Goal: Information Seeking & Learning: Understand process/instructions

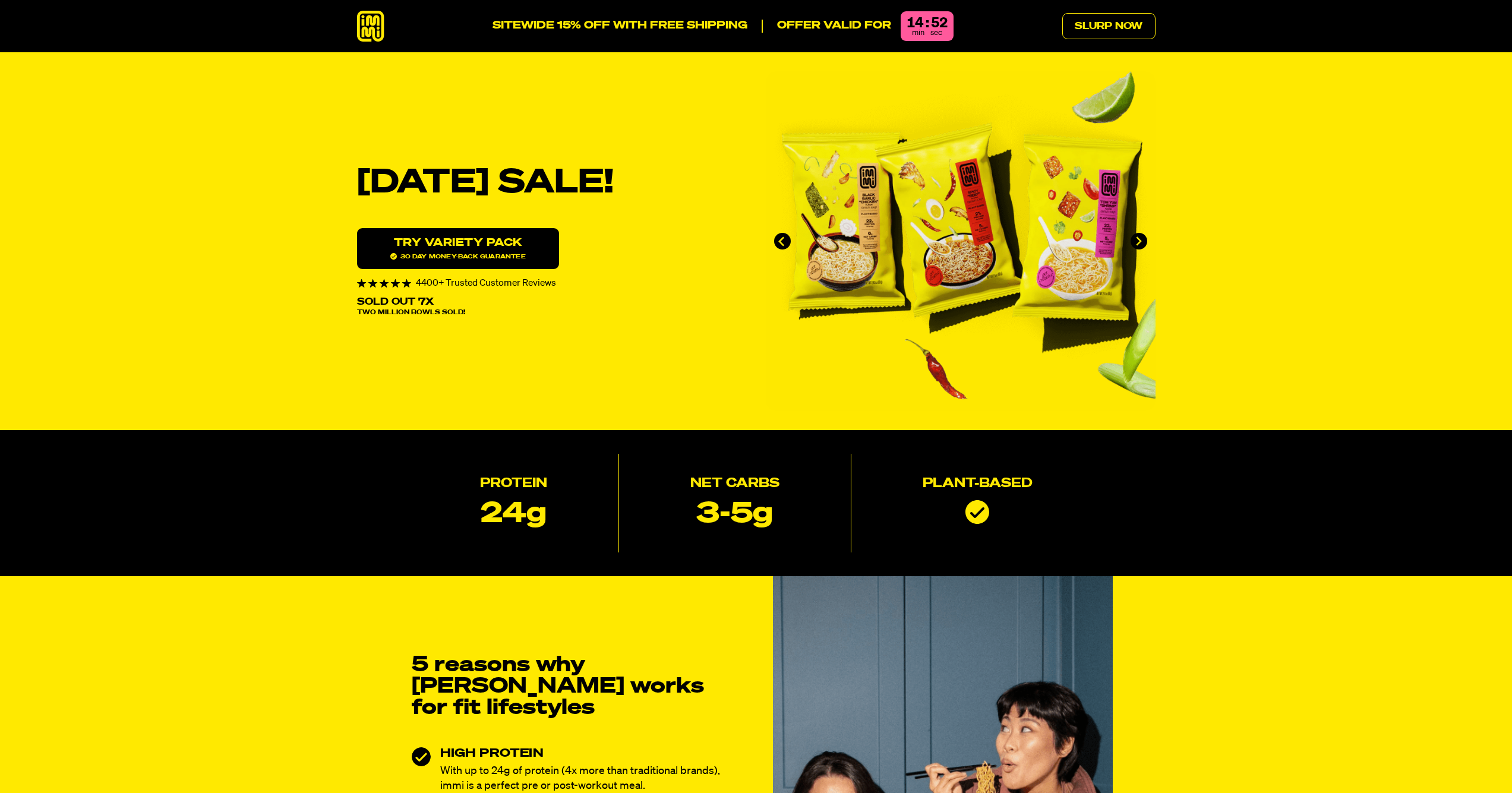
click at [451, 255] on span "30 day money-back guarantee" at bounding box center [458, 256] width 136 height 6
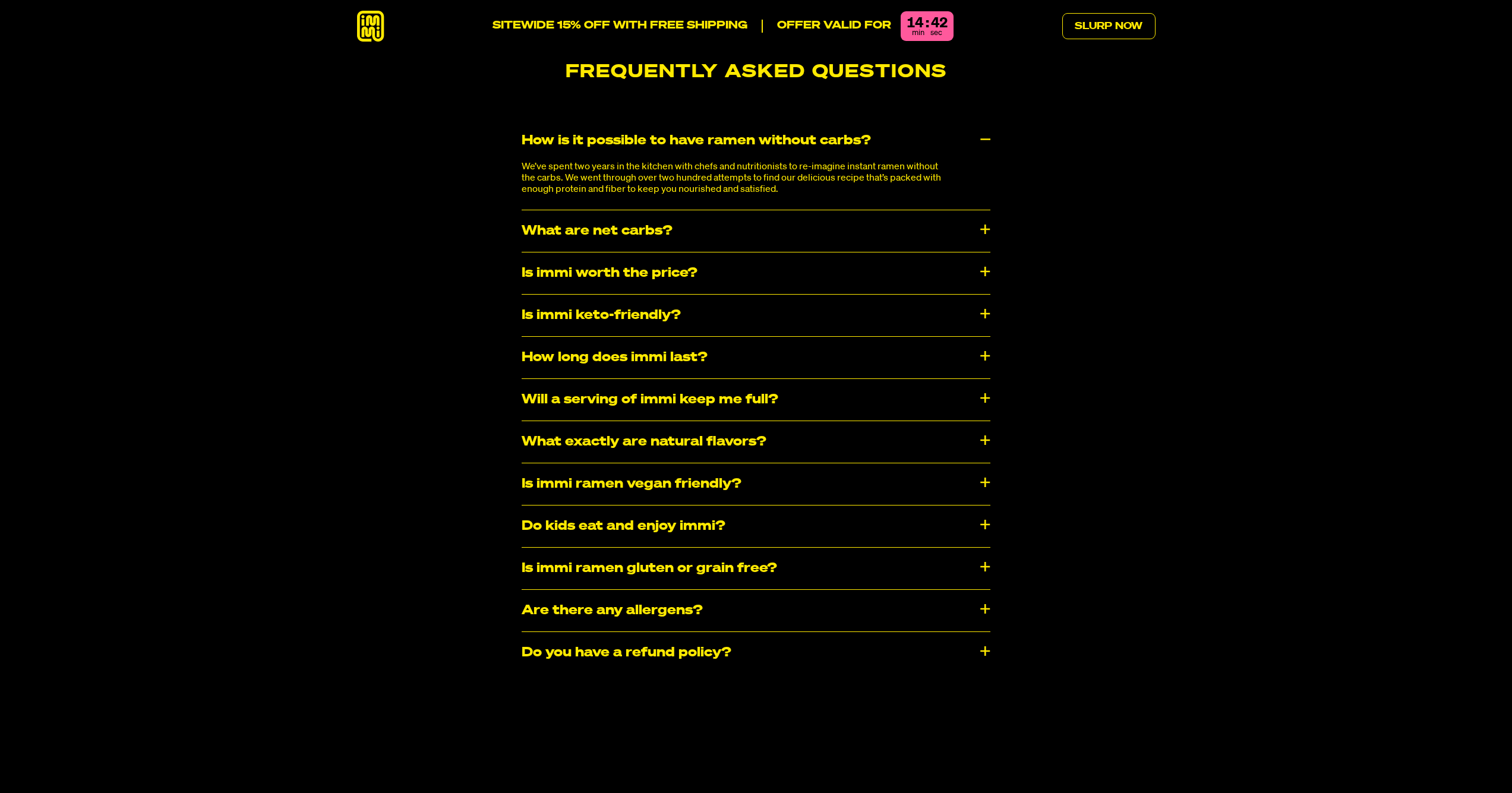
scroll to position [7305, 0]
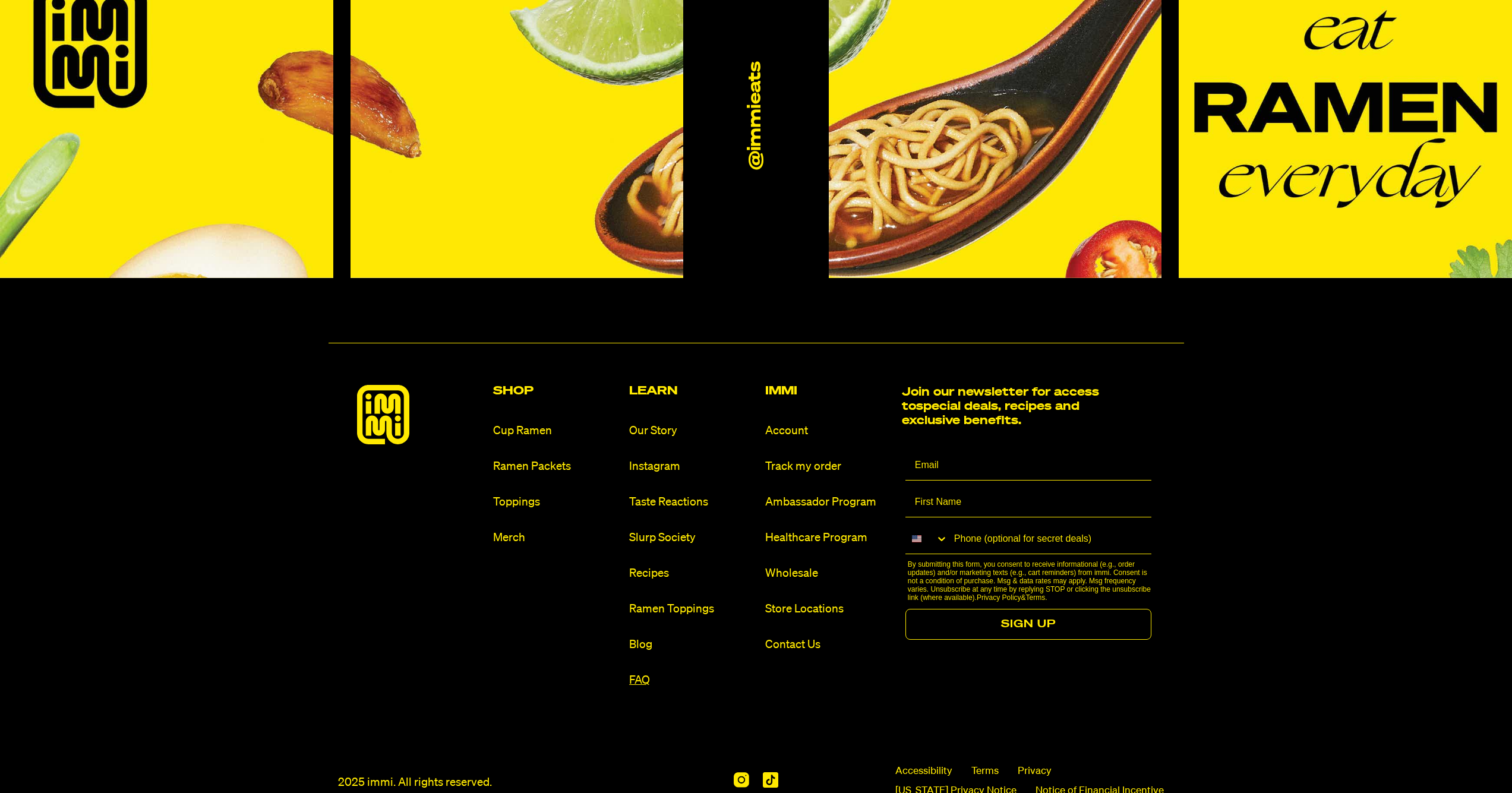
click at [634, 673] on link "FAQ" at bounding box center [691, 681] width 126 height 16
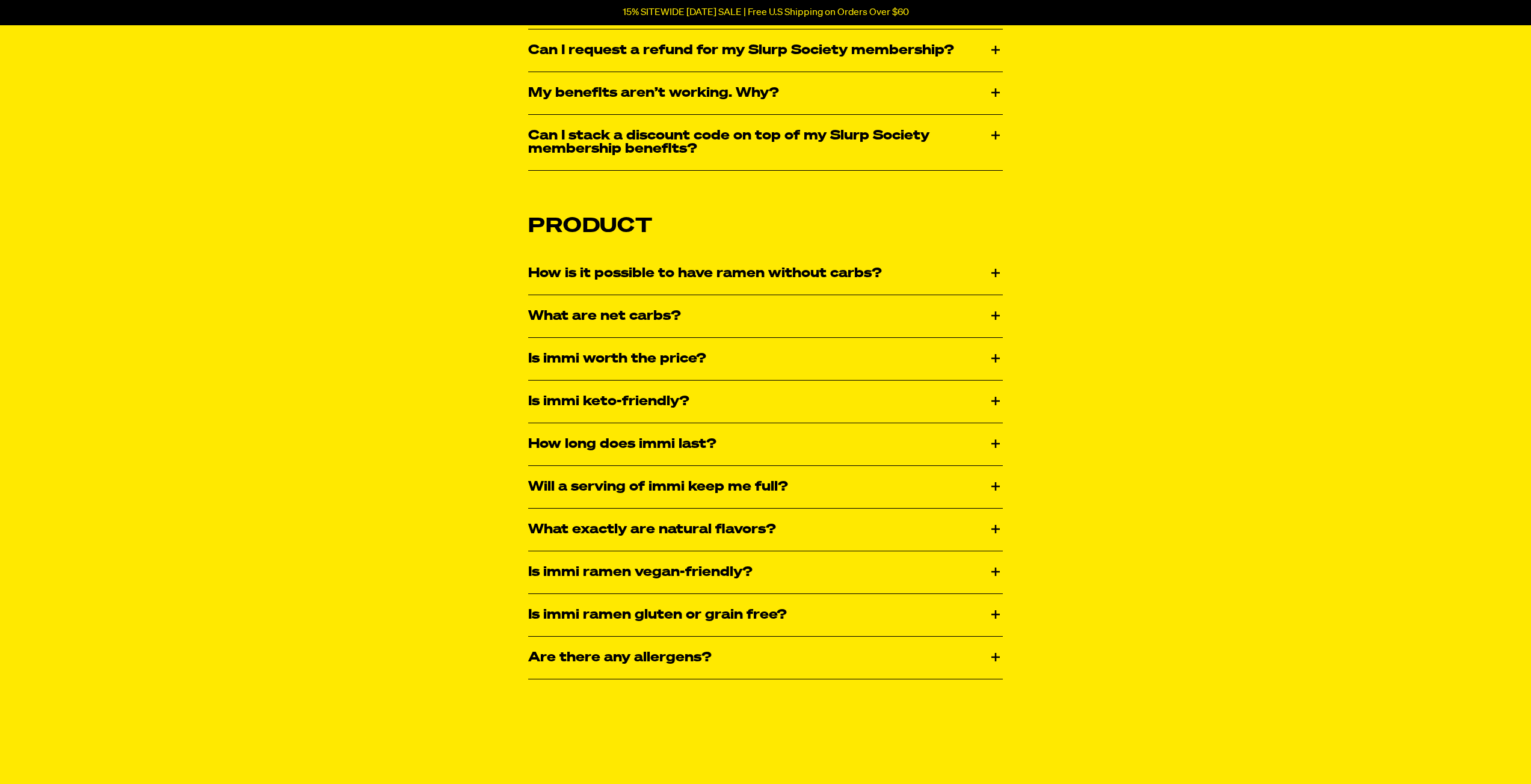
scroll to position [503, 0]
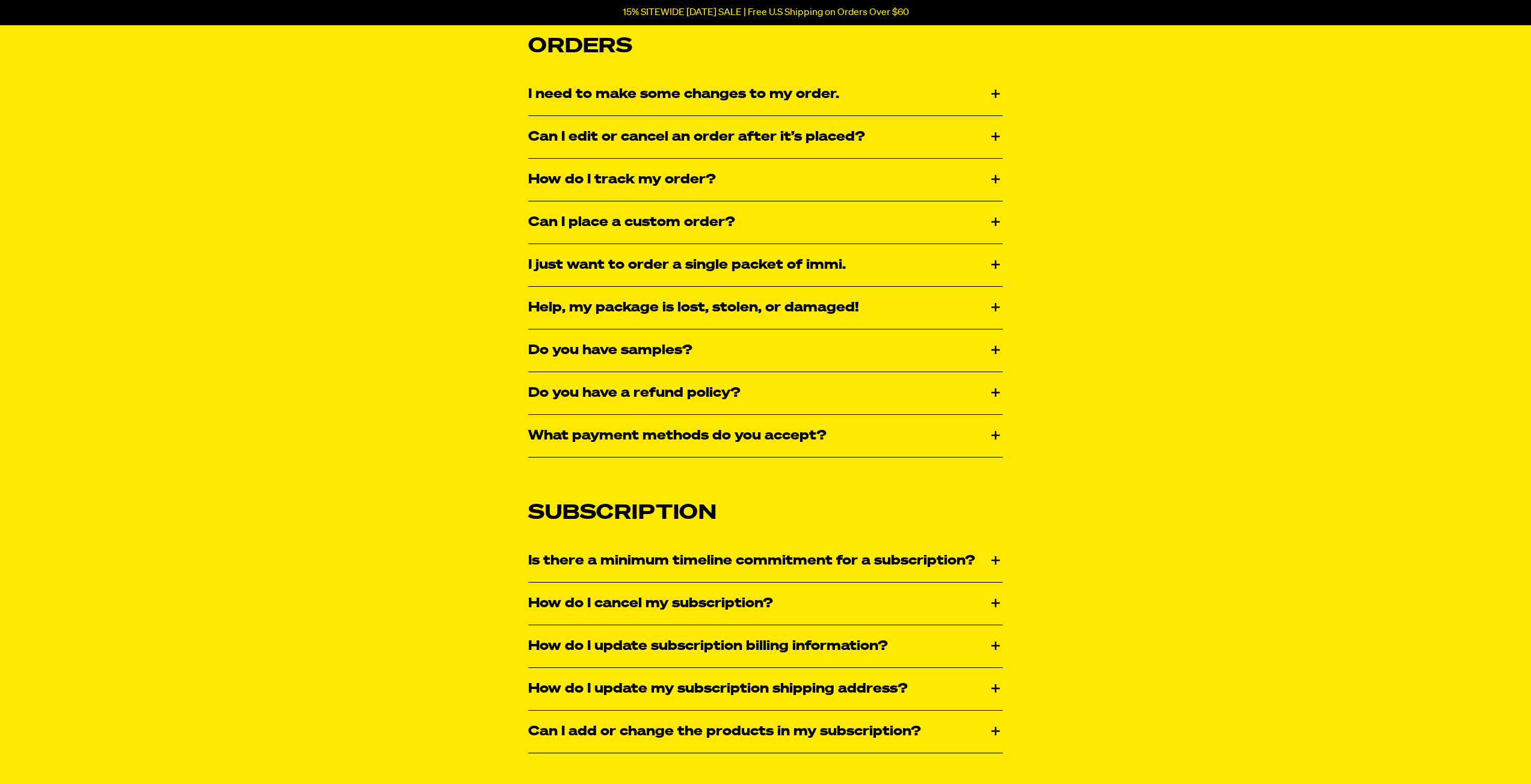
click at [683, 411] on div "Do you have a refund policy?" at bounding box center [765, 393] width 475 height 42
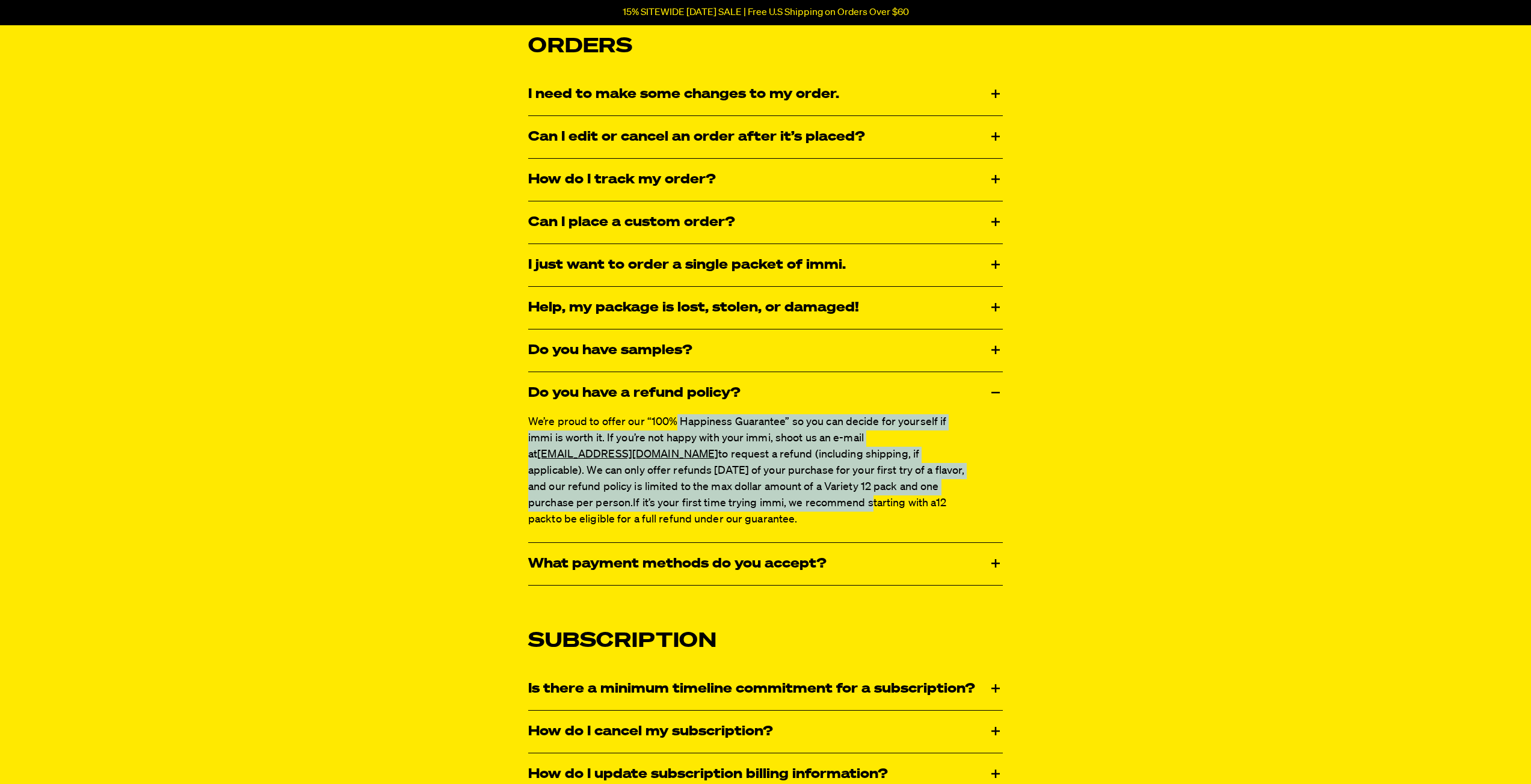
drag, startPoint x: 671, startPoint y: 423, endPoint x: 639, endPoint y: 500, distance: 83.4
click at [639, 500] on p "We’re proud to offer our “100% Happiness Guarantee” so you can decide for yours…" at bounding box center [748, 472] width 441 height 114
click at [654, 463] on span "We’re proud to offer our “100% Happiness Guarantee” so you can decide for yours…" at bounding box center [745, 463] width 436 height 92
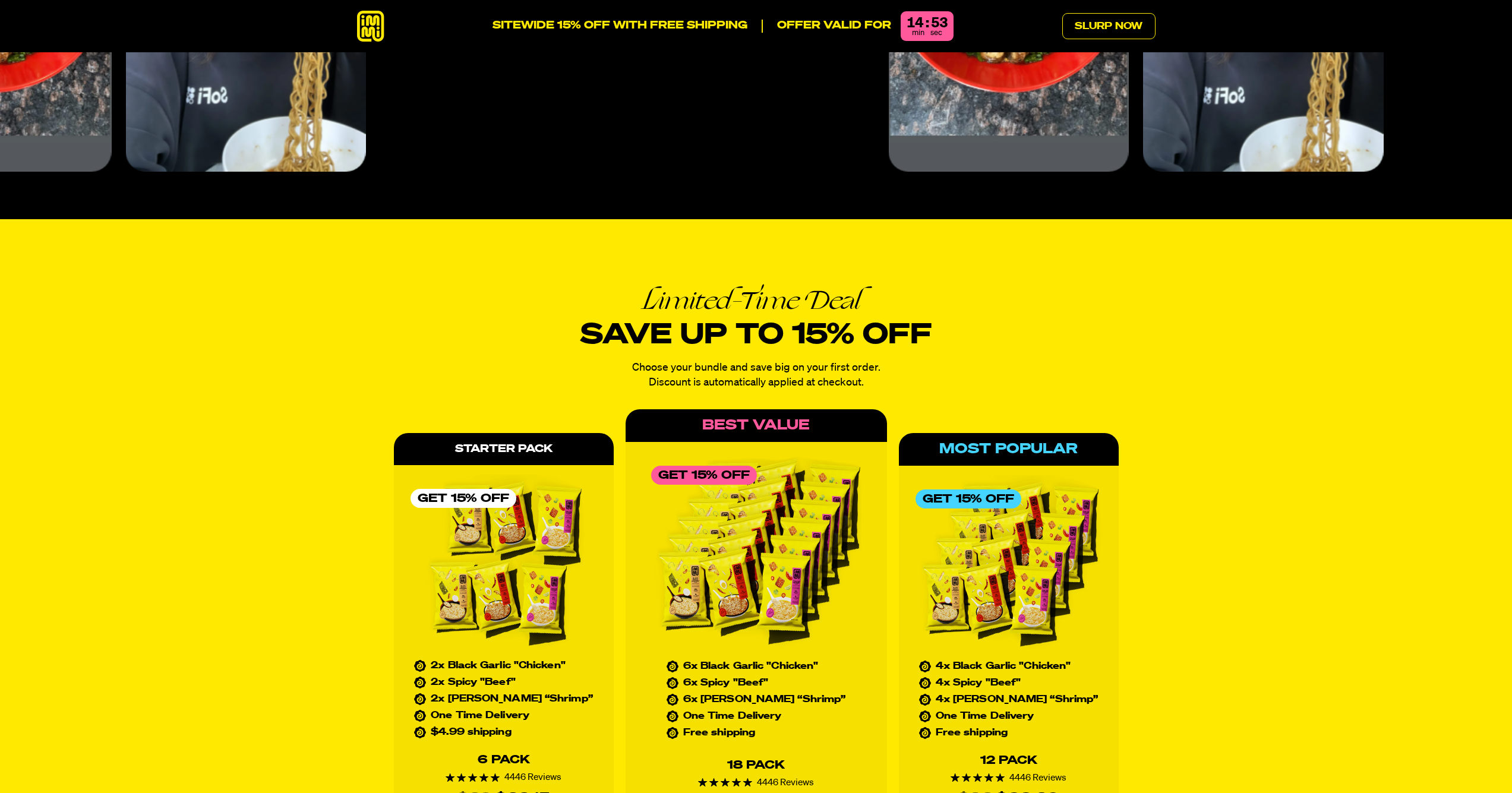
scroll to position [5518, 0]
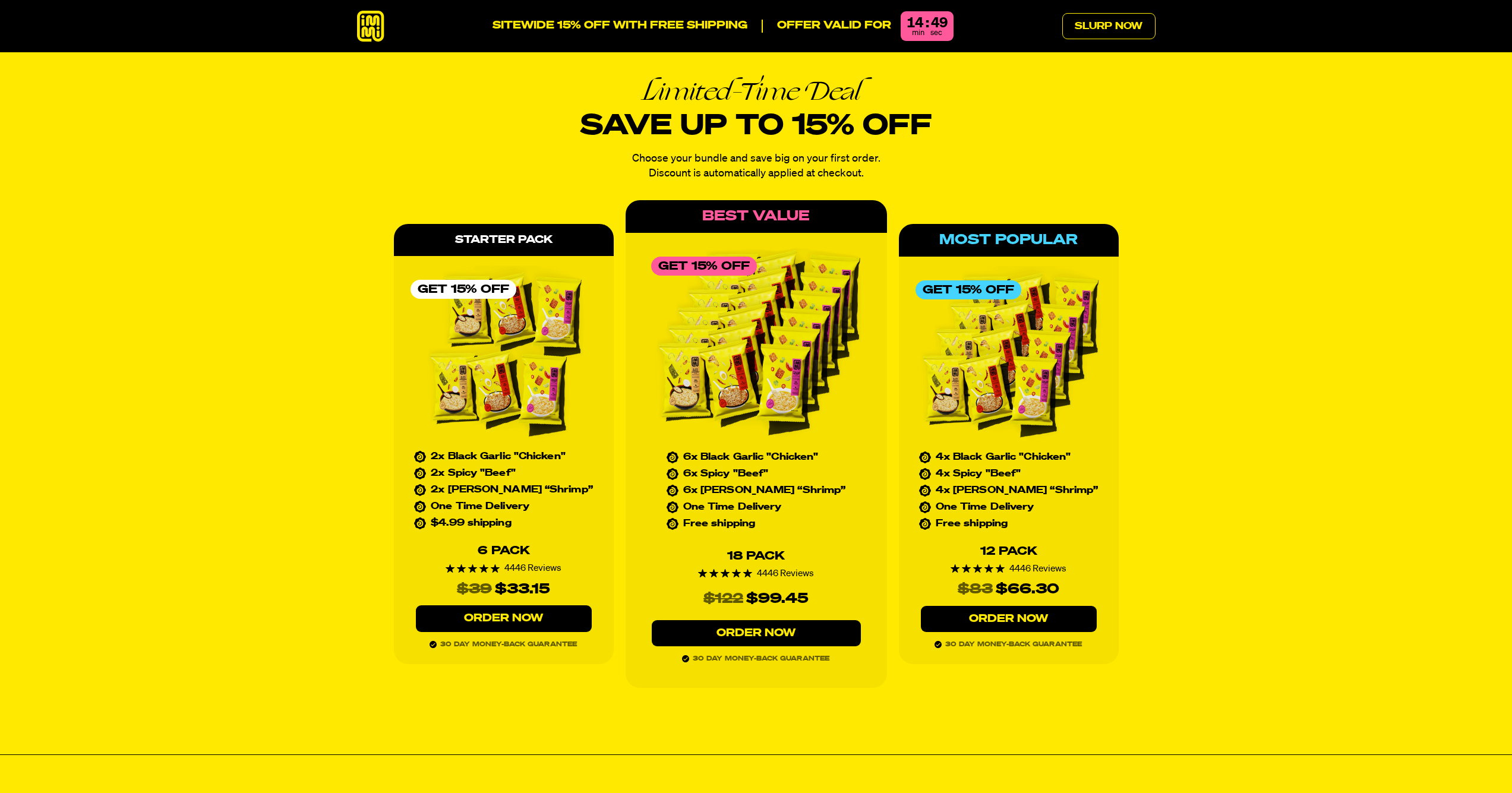
click at [980, 337] on img at bounding box center [1009, 355] width 187 height 178
